Goal: Task Accomplishment & Management: Manage account settings

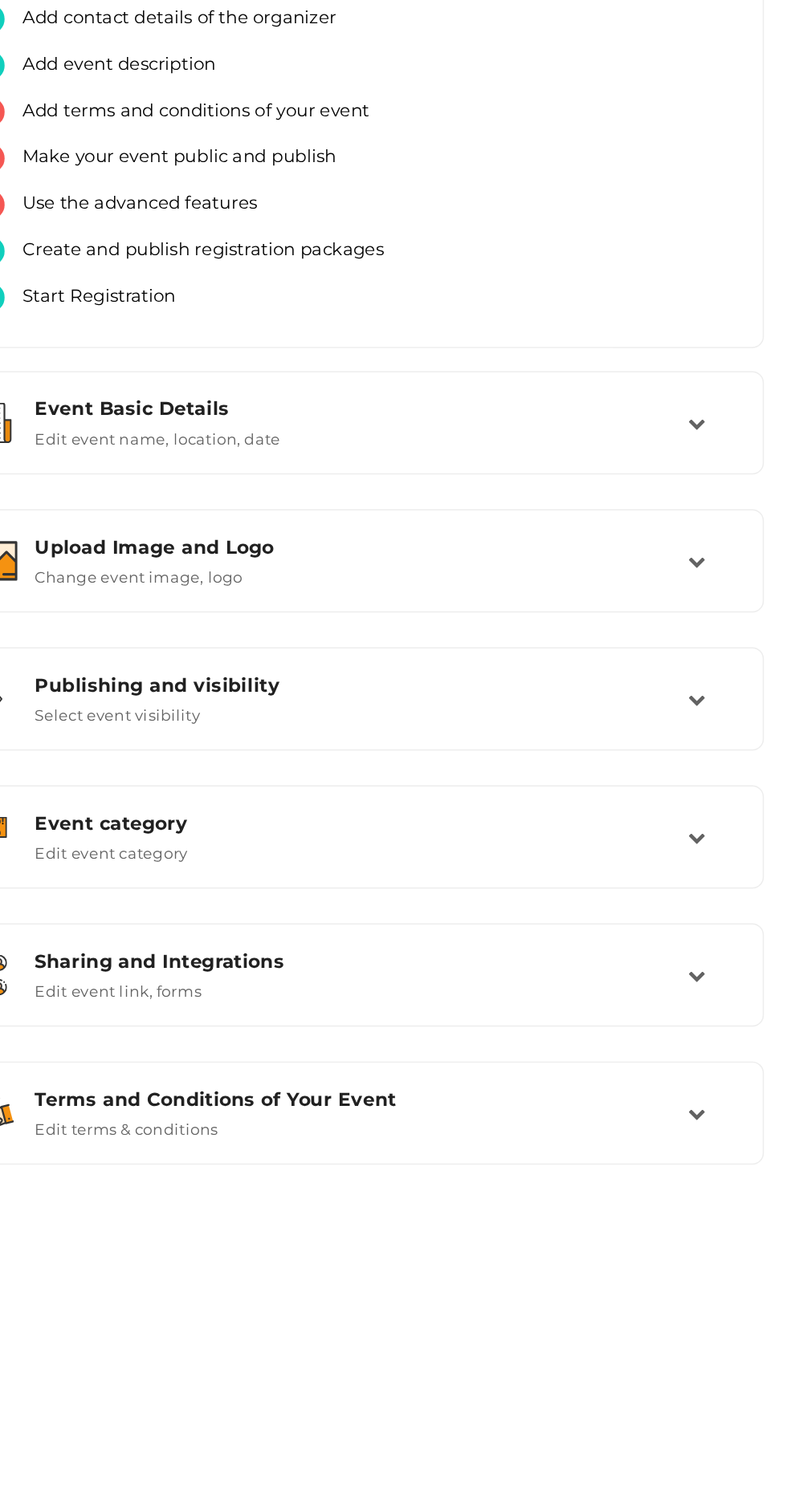
scroll to position [2, 0]
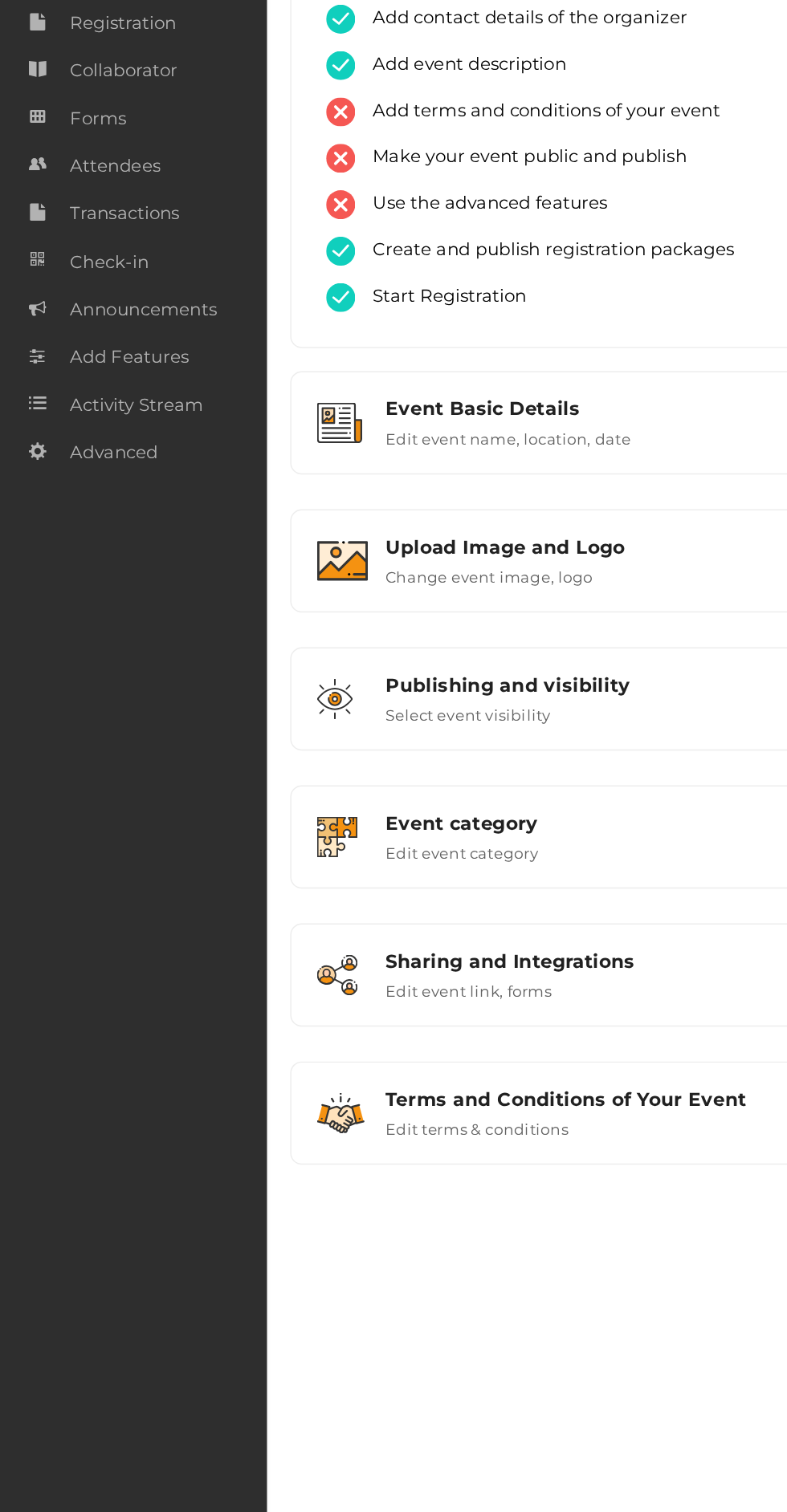
click at [96, 253] on span "Attendees" at bounding box center [79, 256] width 62 height 33
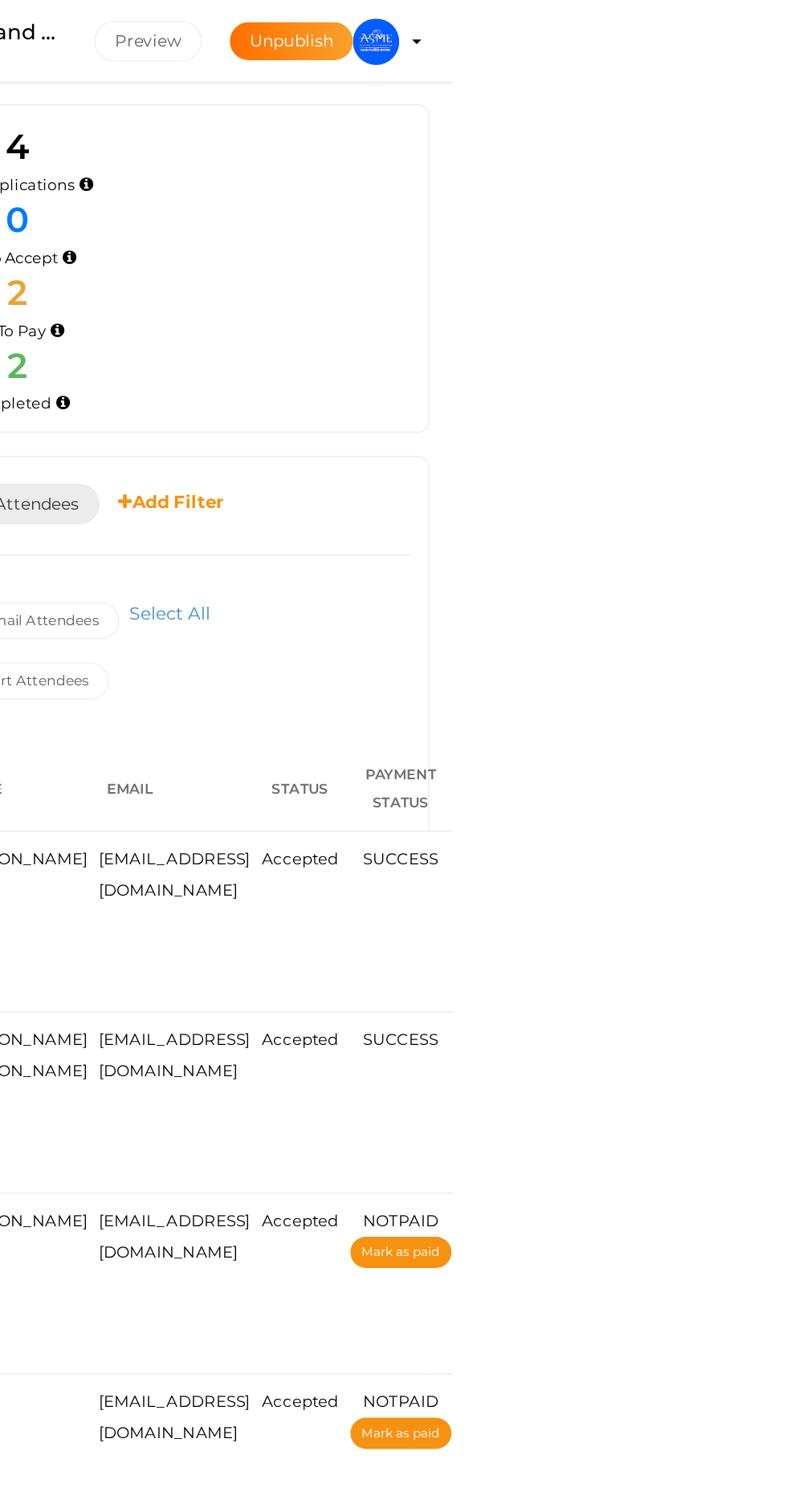
click at [755, 15] on button "ASME [PERSON_NAME] [EMAIL_ADDRESS][PERSON_NAME][DOMAIN_NAME] Personal Profile M…" at bounding box center [734, 29] width 42 height 33
click at [751, 32] on img at bounding box center [734, 29] width 33 height 33
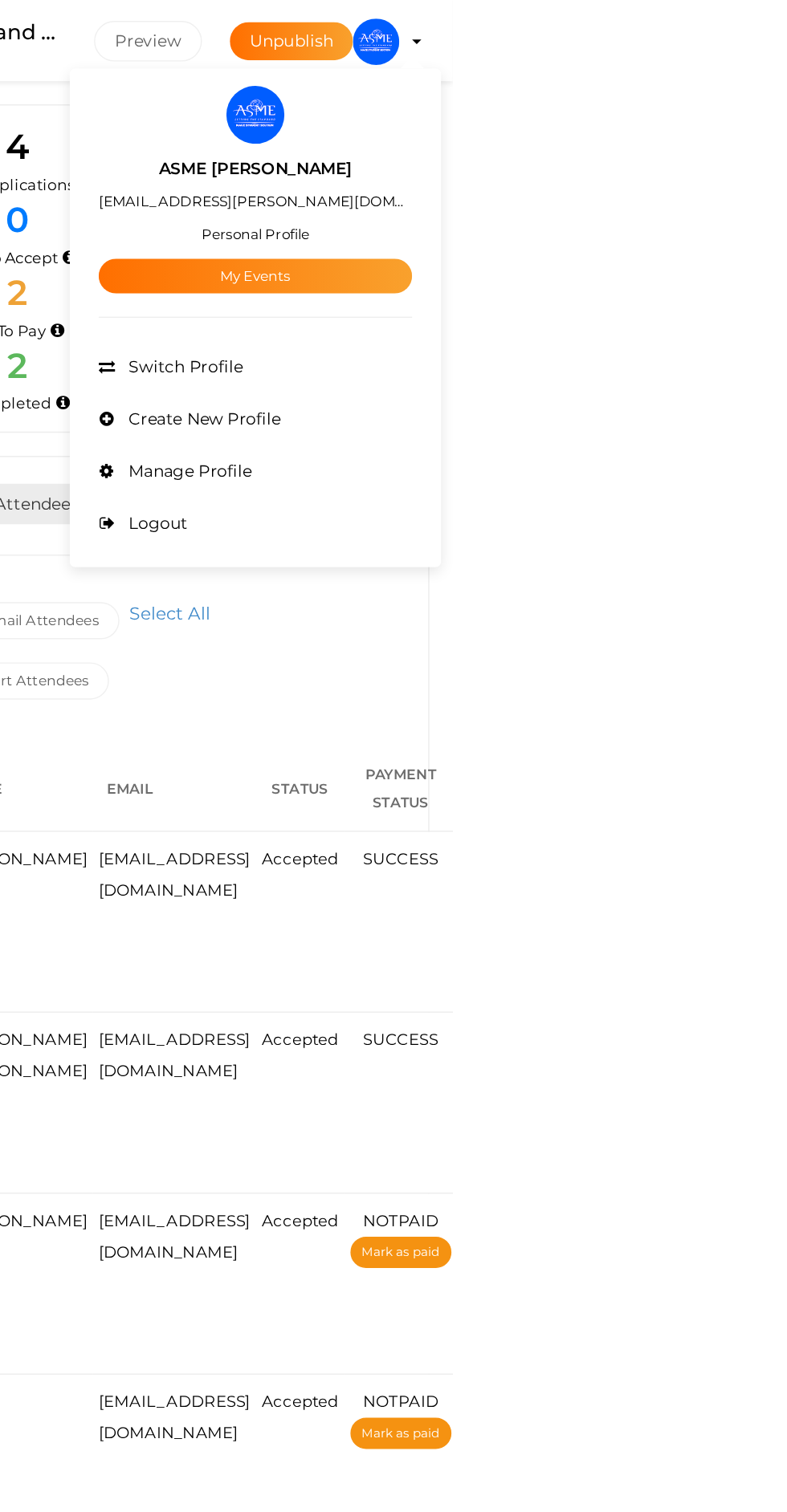
click at [759, 199] on link "My Events" at bounding box center [650, 190] width 216 height 24
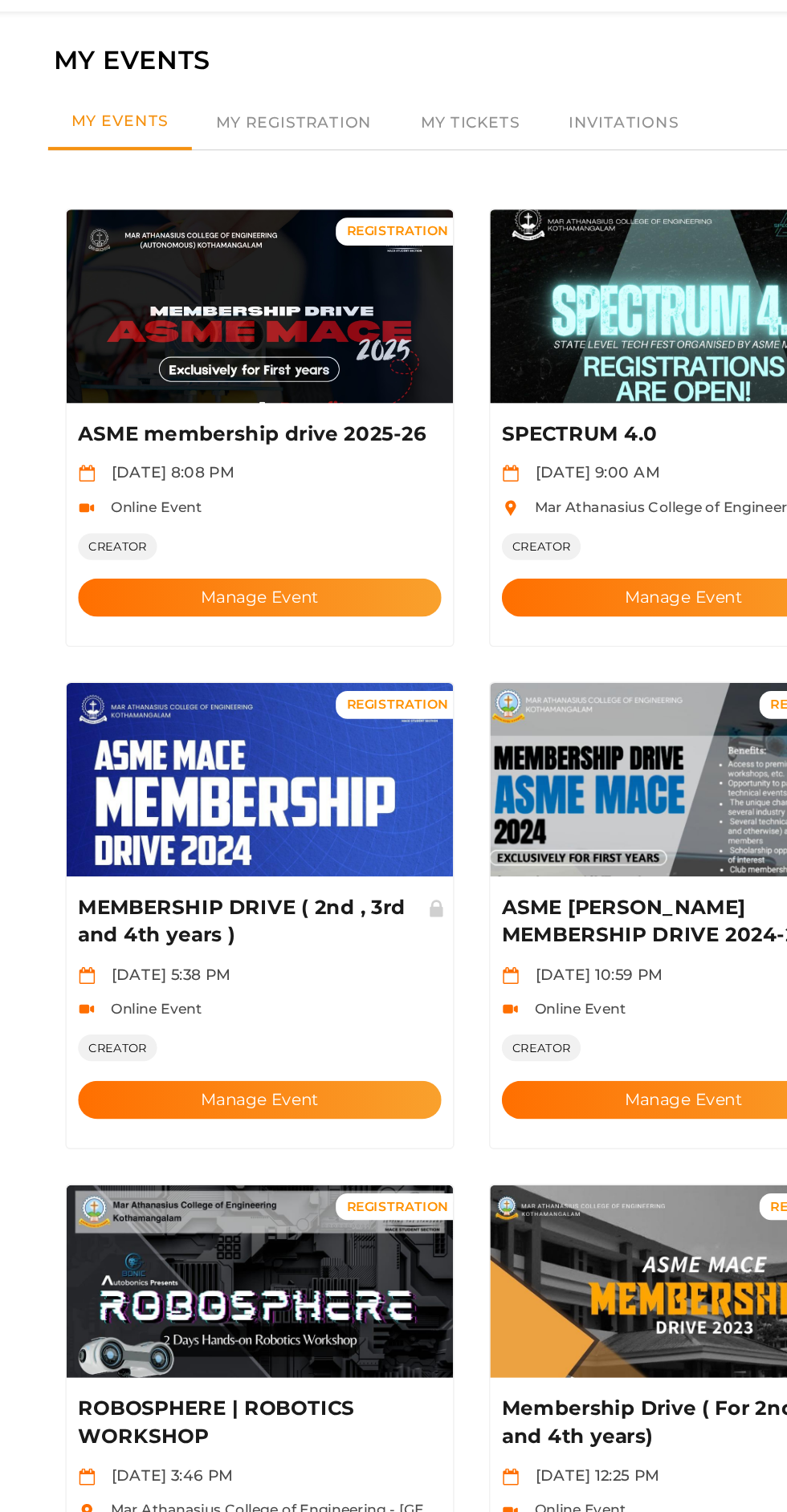
click at [220, 240] on img at bounding box center [246, 264] width 267 height 134
click at [297, 452] on button "Manage Event" at bounding box center [247, 465] width 252 height 27
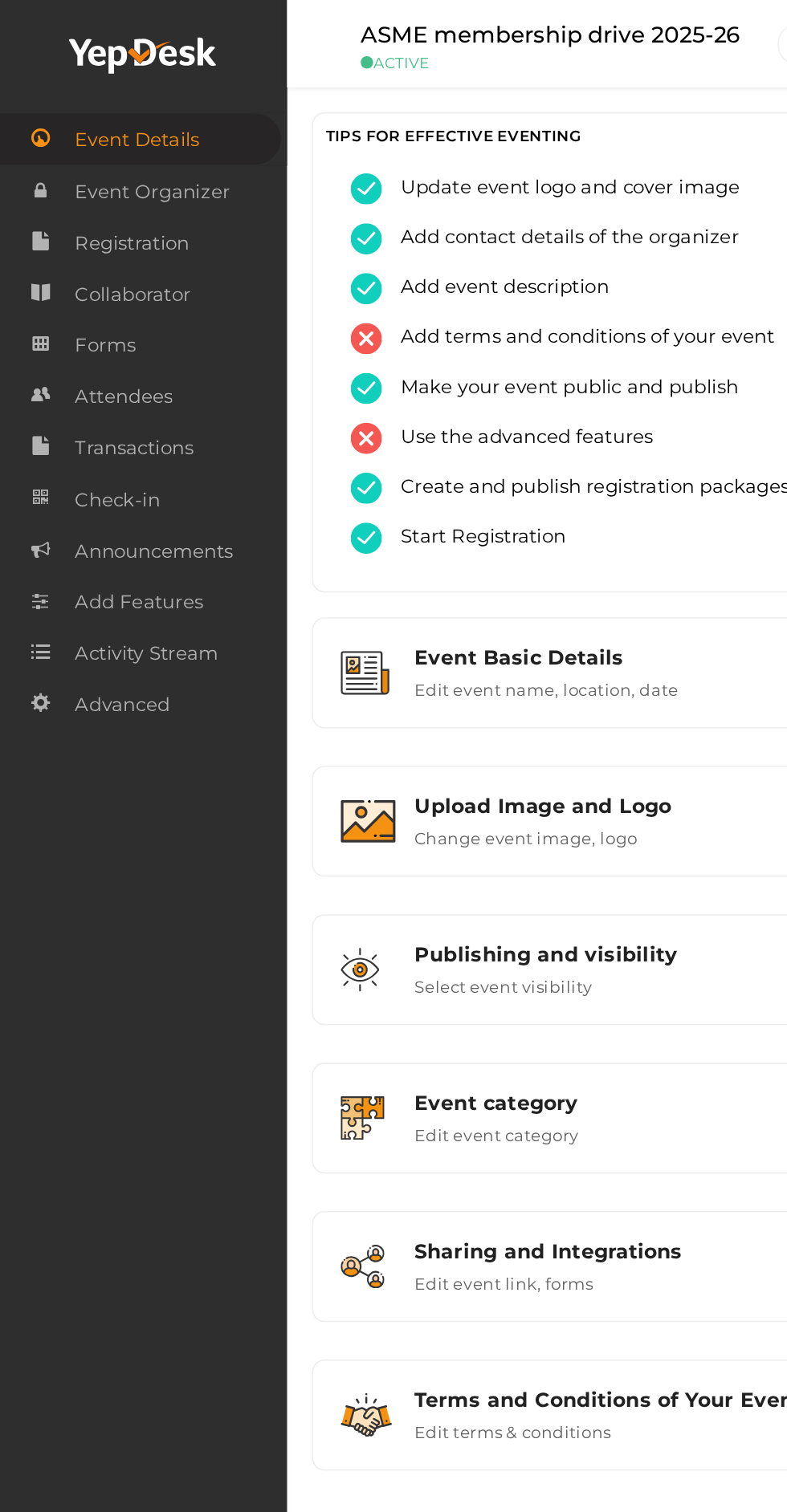
click at [141, 211] on link "Forms" at bounding box center [92, 222] width 185 height 33
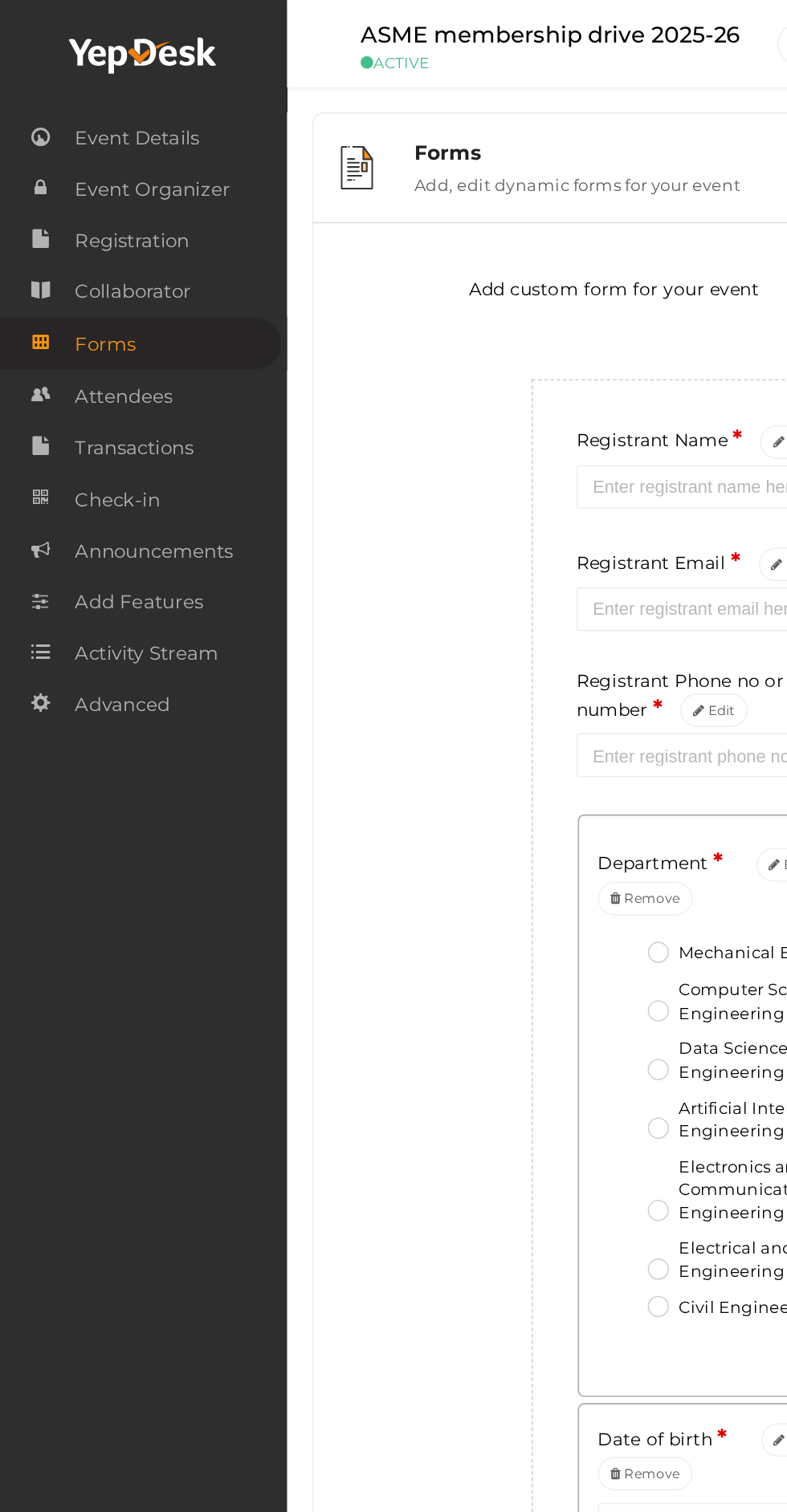
click at [100, 254] on span "Attendees" at bounding box center [79, 256] width 62 height 33
